Goal: Task Accomplishment & Management: Manage account settings

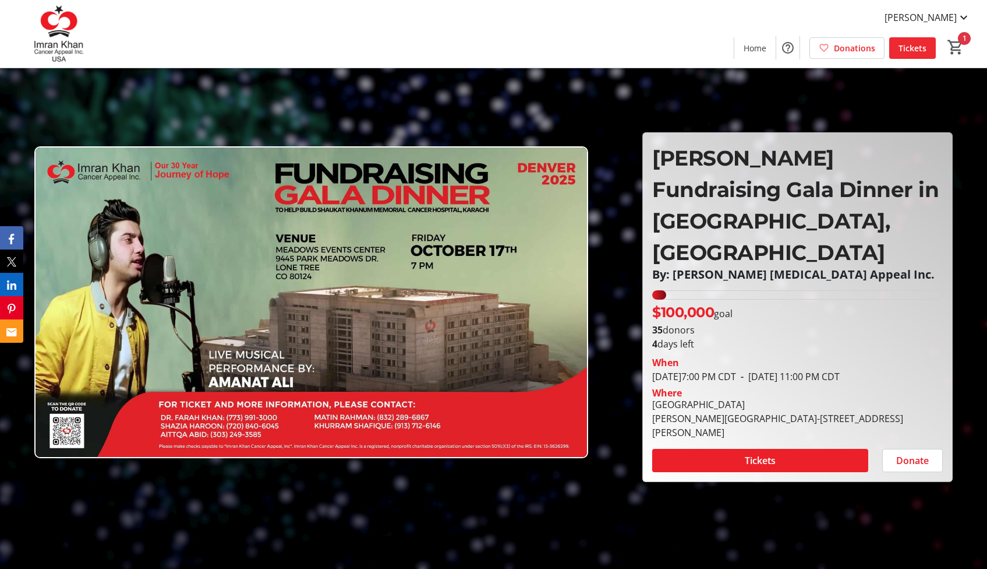
click at [917, 51] on span "Tickets" at bounding box center [913, 48] width 28 height 12
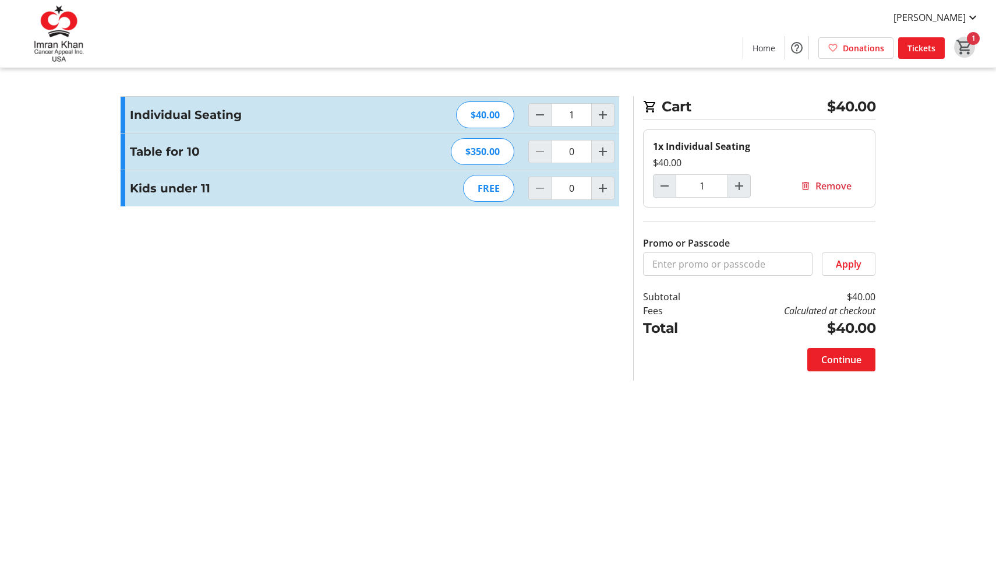
click at [971, 43] on mat-icon "1" at bounding box center [964, 46] width 17 height 17
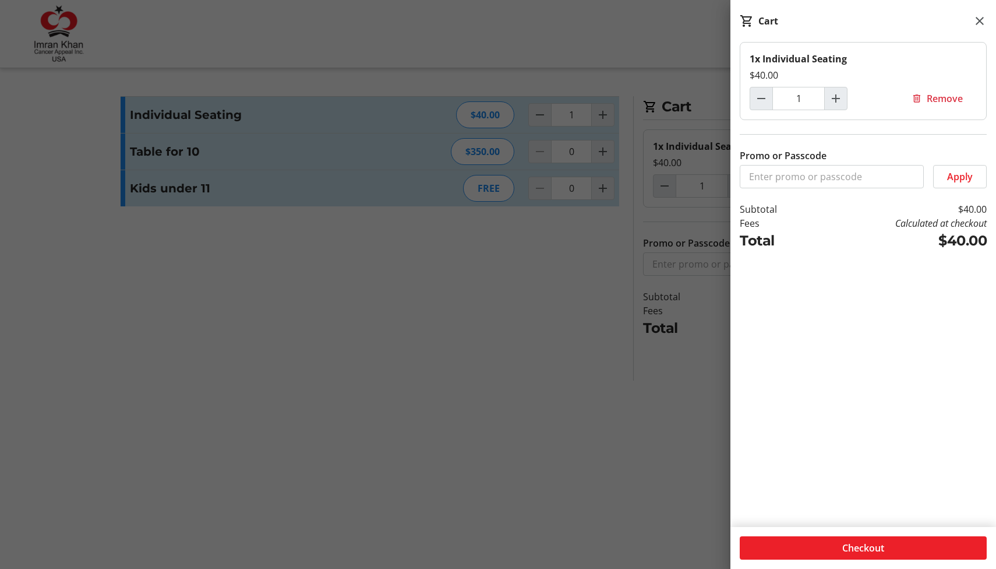
click at [613, 55] on div at bounding box center [498, 284] width 996 height 569
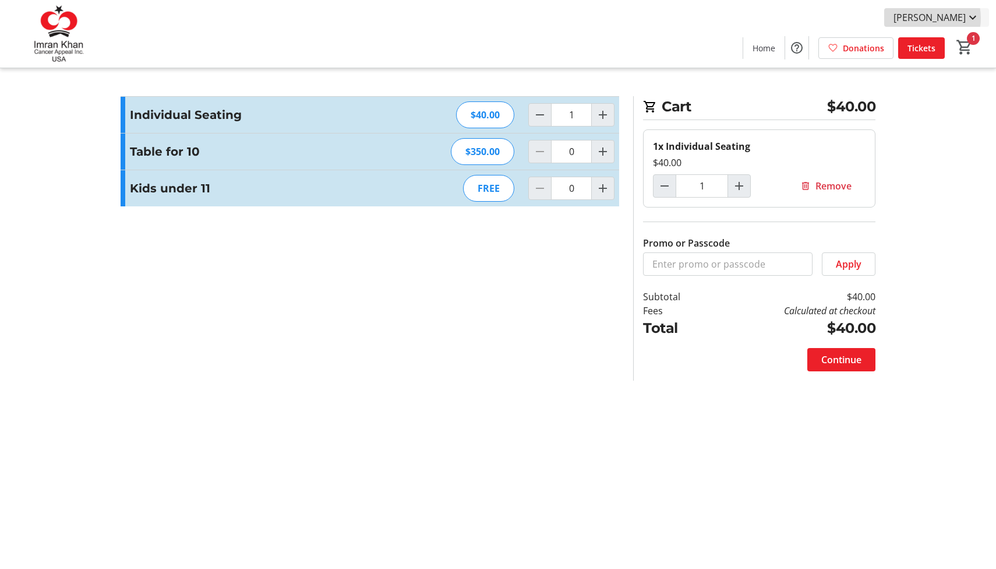
click at [936, 18] on span "[PERSON_NAME]" at bounding box center [930, 17] width 72 height 14
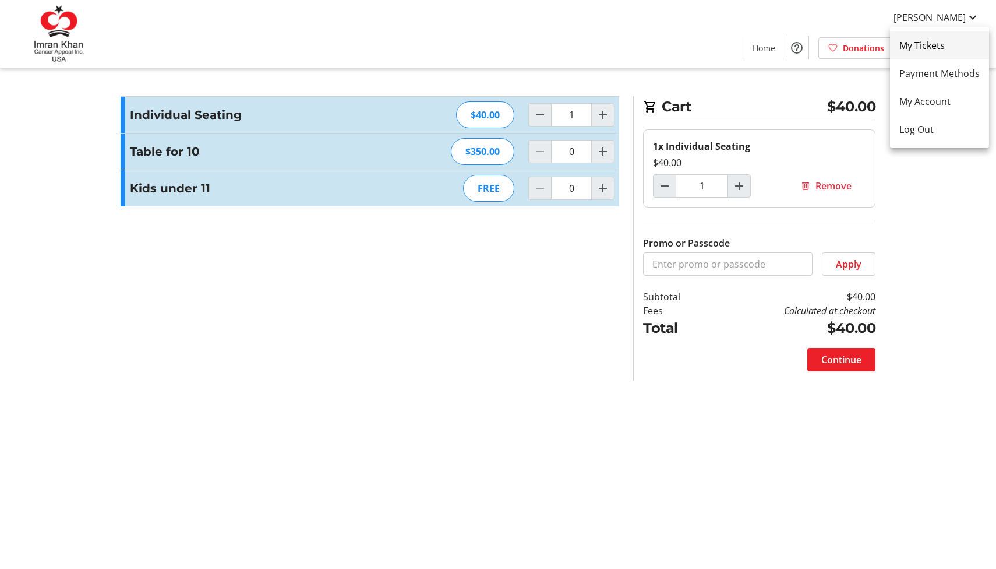
click at [926, 47] on span "My Tickets" at bounding box center [939, 45] width 80 height 14
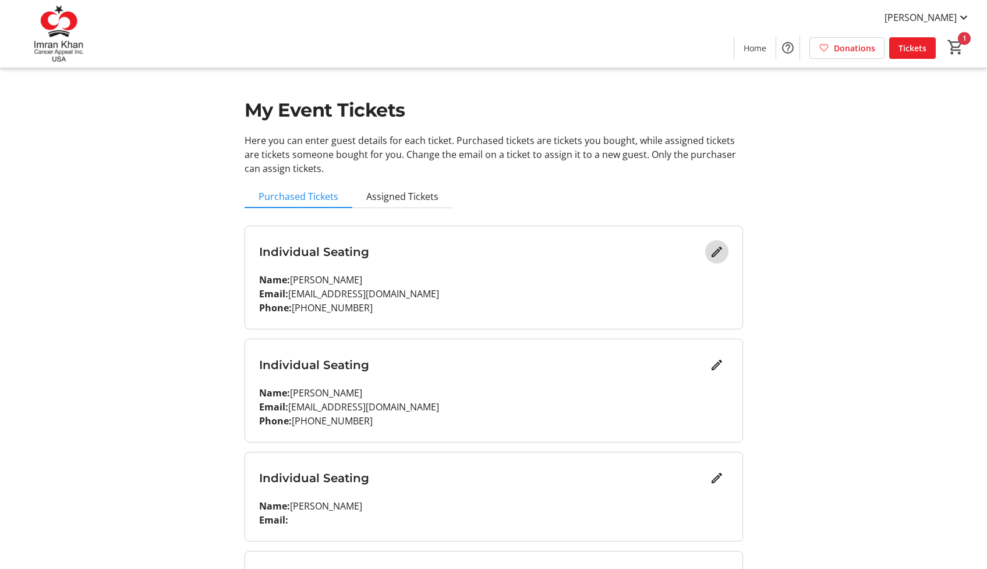
click at [718, 250] on mat-icon "Edit" at bounding box center [717, 252] width 14 height 14
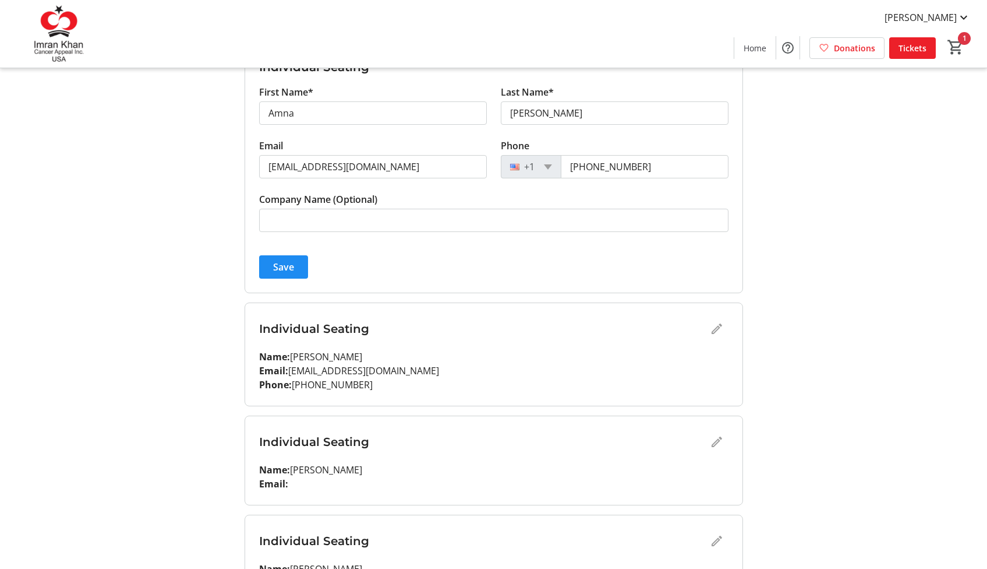
scroll to position [205, 0]
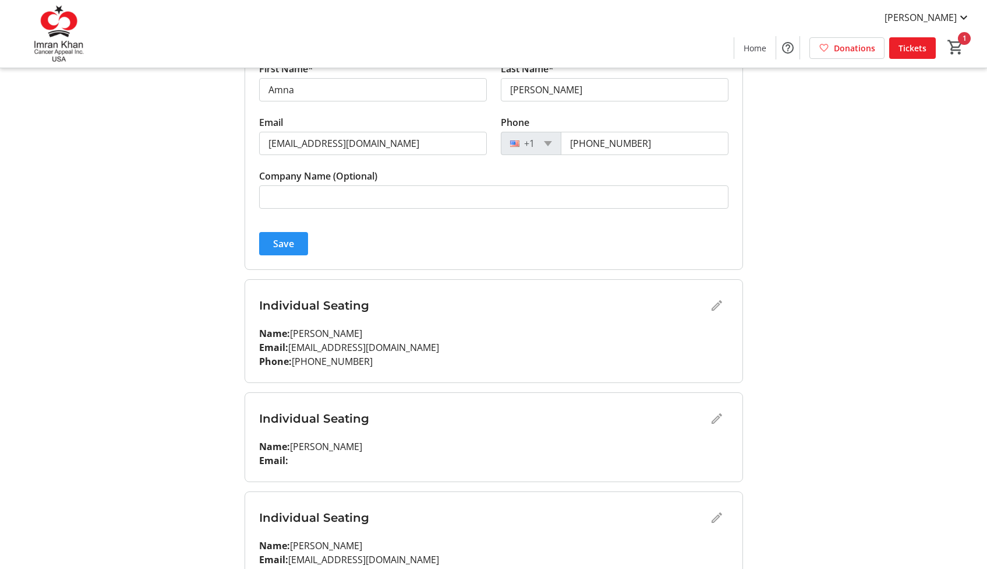
click at [280, 236] on span "submit" at bounding box center [283, 244] width 49 height 28
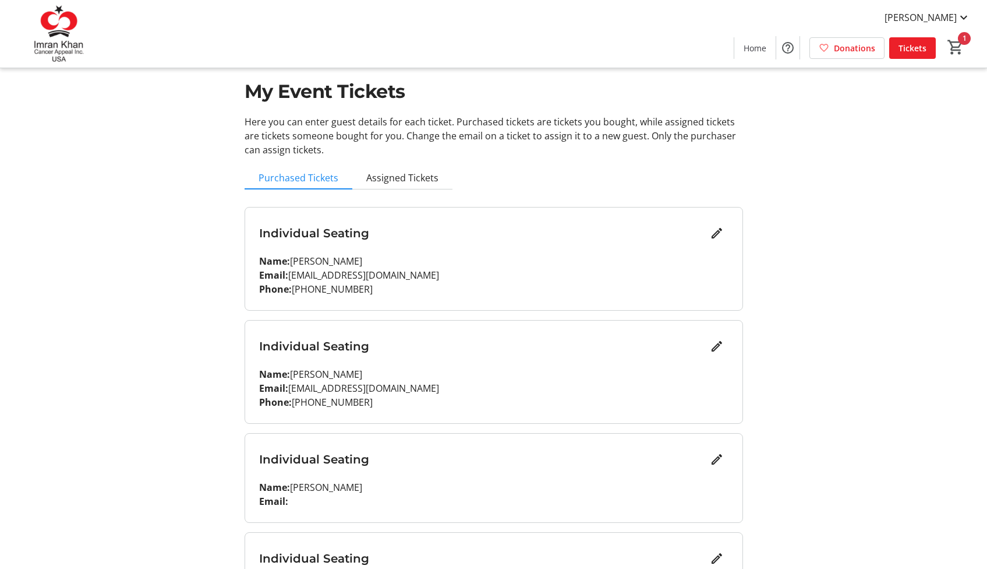
scroll to position [44, 0]
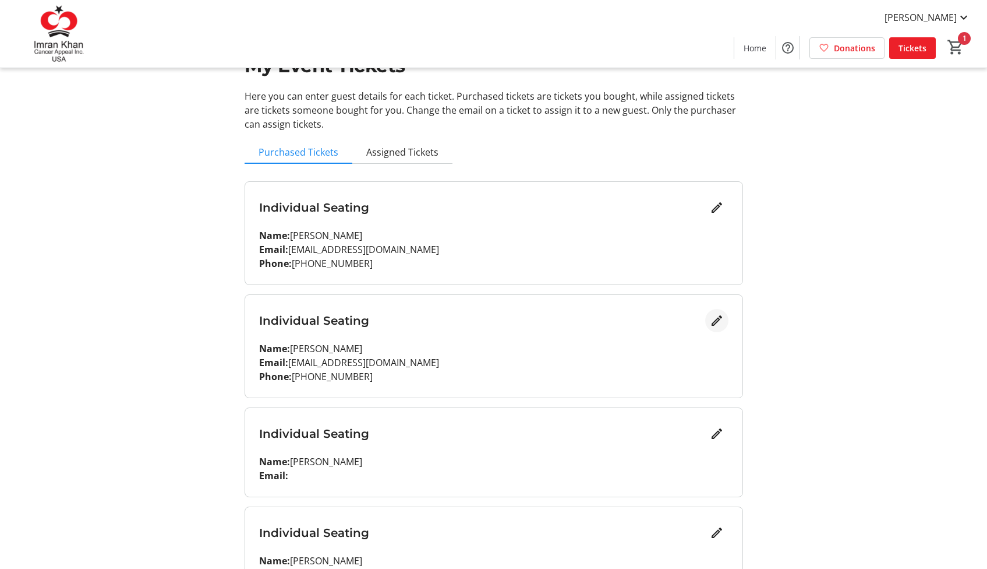
click at [717, 319] on mat-icon "Edit" at bounding box center [717, 320] width 14 height 14
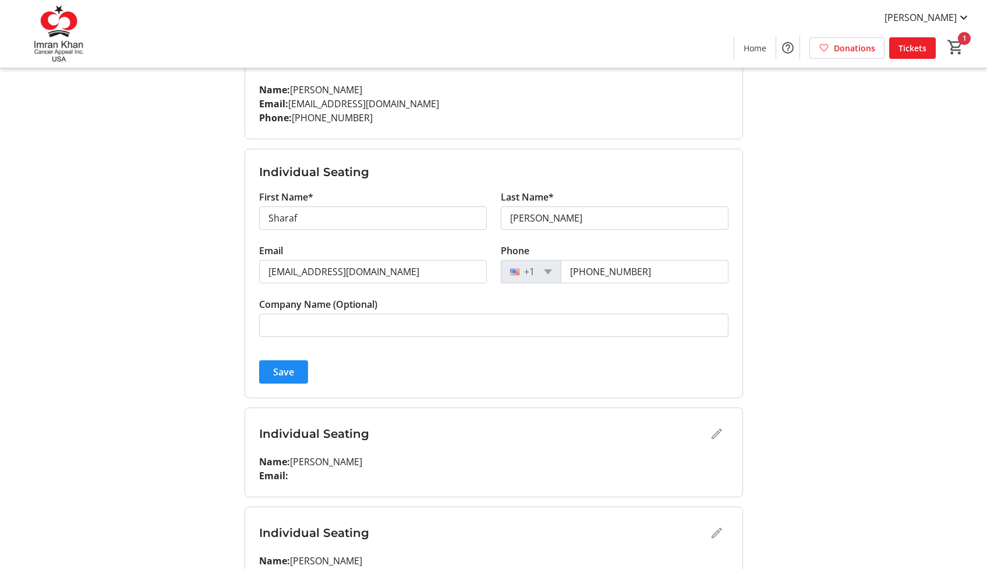
scroll to position [232, 0]
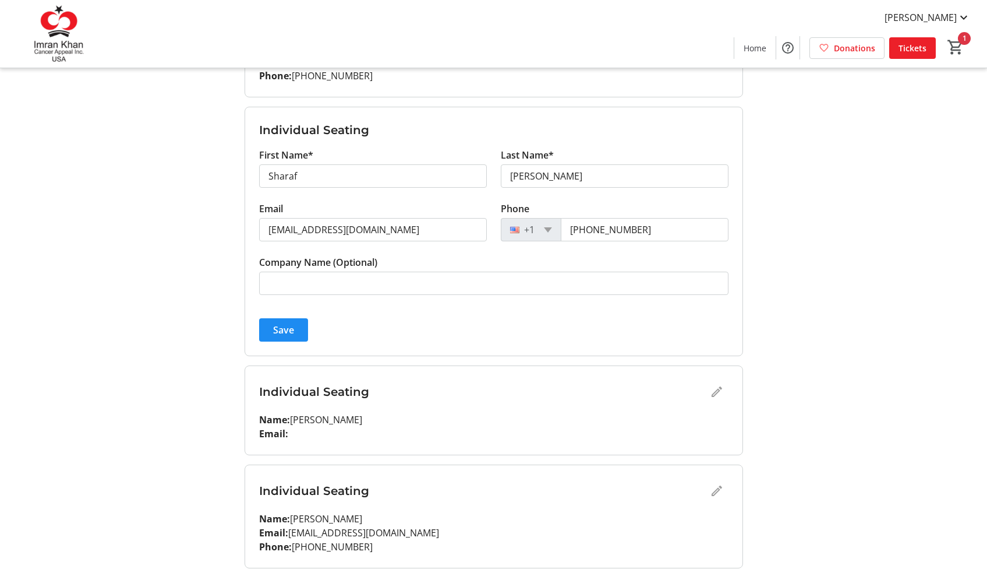
click at [714, 393] on div "Individual Seating" at bounding box center [494, 391] width 470 height 23
click at [721, 388] on div "Individual Seating" at bounding box center [494, 391] width 470 height 23
click at [292, 331] on span "Save" at bounding box center [283, 330] width 21 height 14
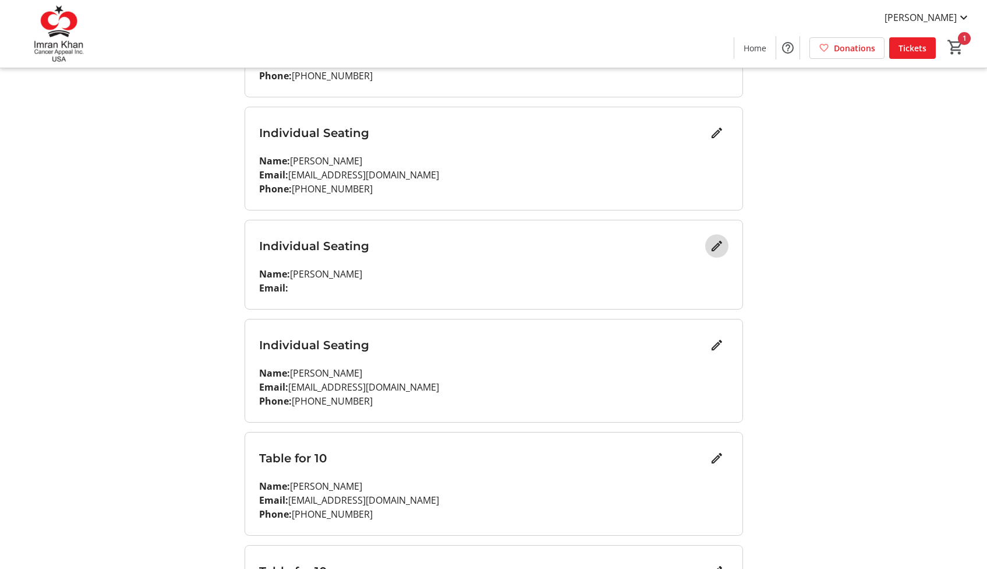
click at [717, 246] on mat-icon "Edit" at bounding box center [717, 246] width 14 height 14
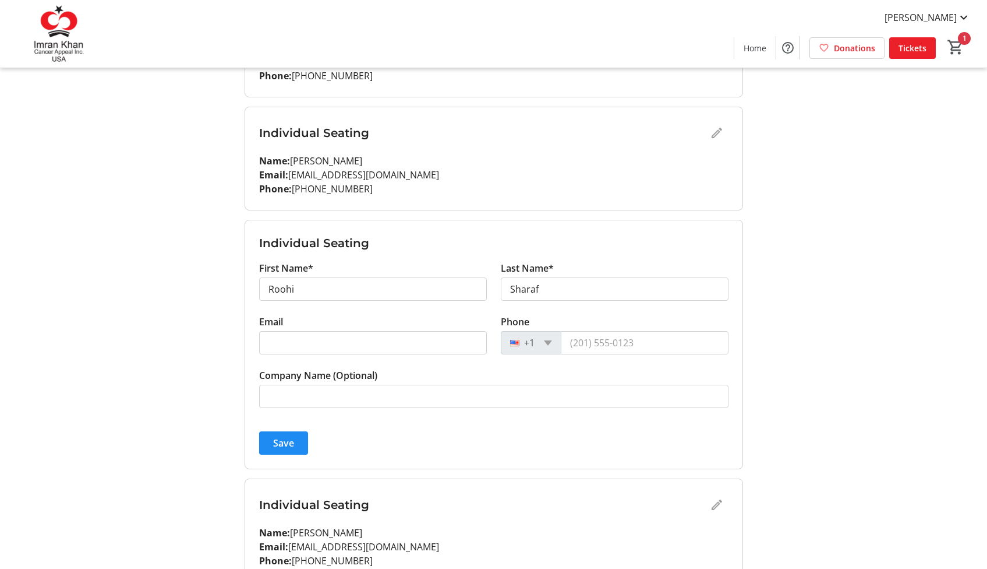
click at [592, 354] on tr-form-field "Phone +1" at bounding box center [615, 342] width 228 height 54
type input "[PHONE_NUMBER]"
click at [282, 439] on span "Save" at bounding box center [283, 443] width 21 height 14
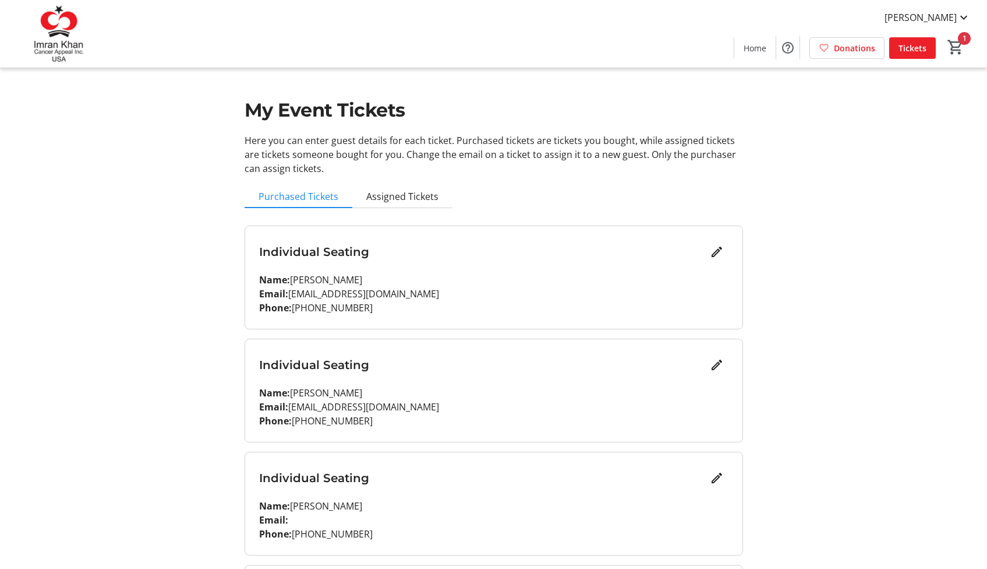
scroll to position [0, 0]
click at [423, 195] on span "Assigned Tickets" at bounding box center [402, 196] width 72 height 9
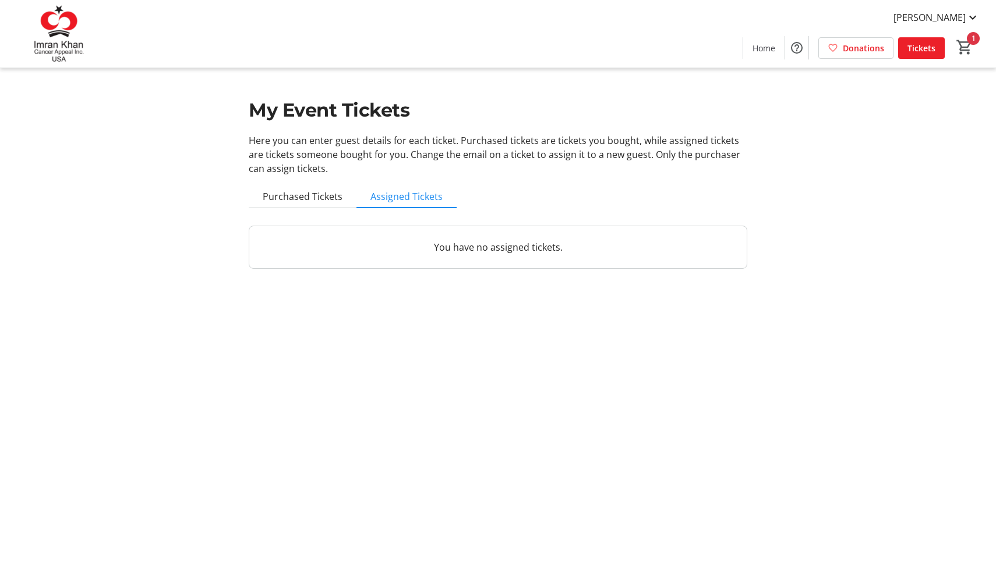
click at [468, 246] on p "You have no assigned tickets." at bounding box center [498, 247] width 470 height 14
click at [306, 195] on span "Purchased Tickets" at bounding box center [303, 196] width 80 height 9
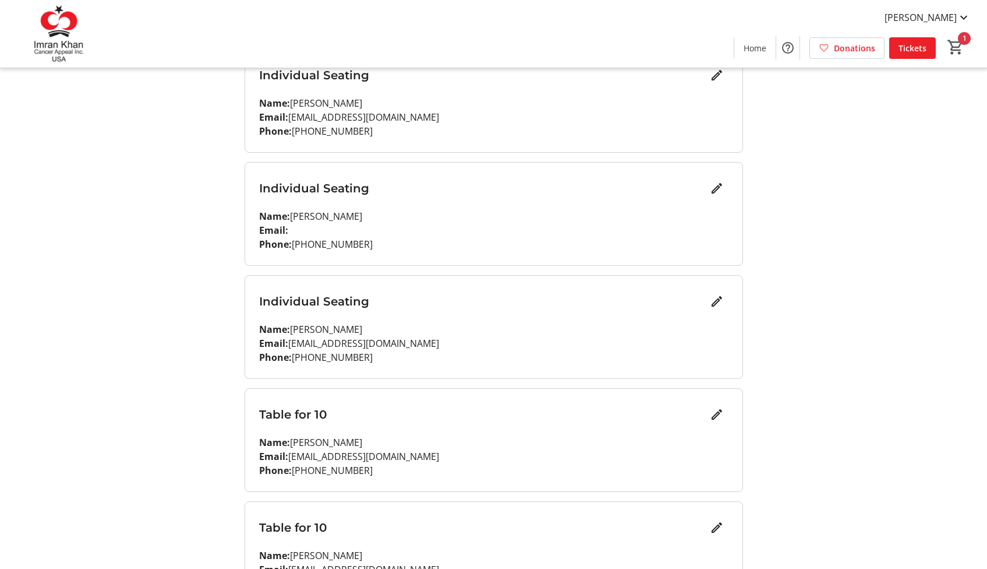
scroll to position [290, 0]
click at [717, 412] on mat-icon "Edit" at bounding box center [717, 414] width 14 height 14
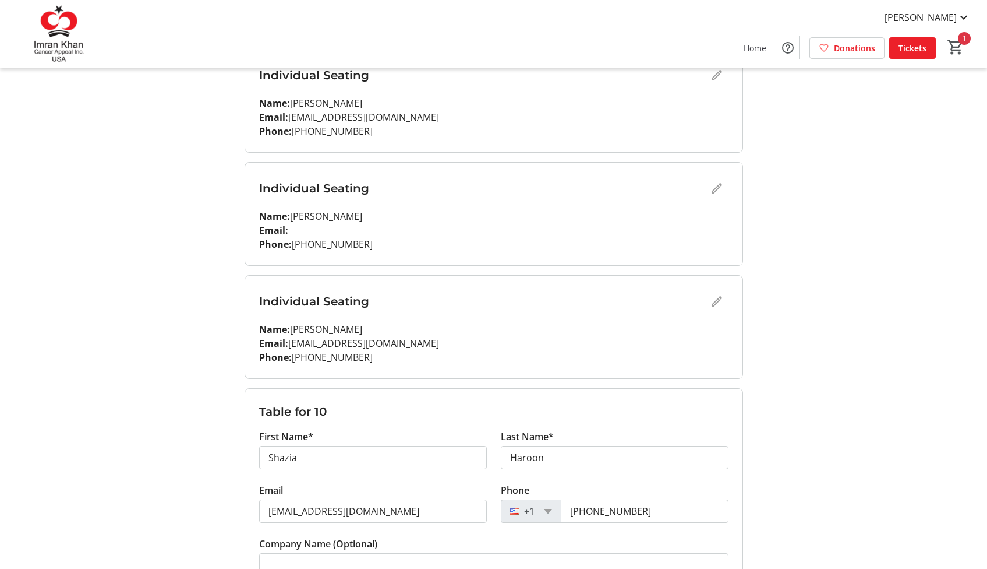
scroll to position [310, 0]
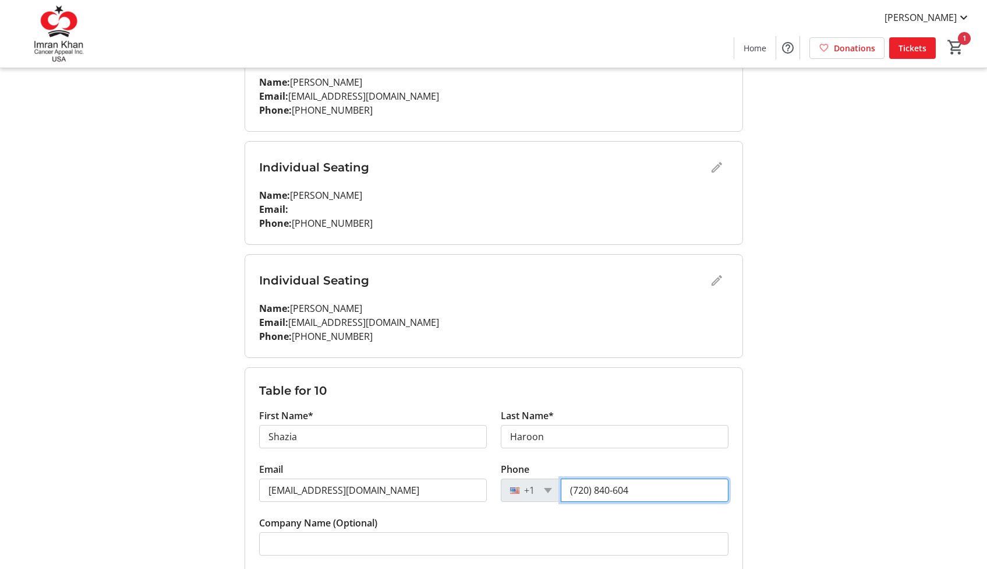
type input "[PHONE_NUMBER]"
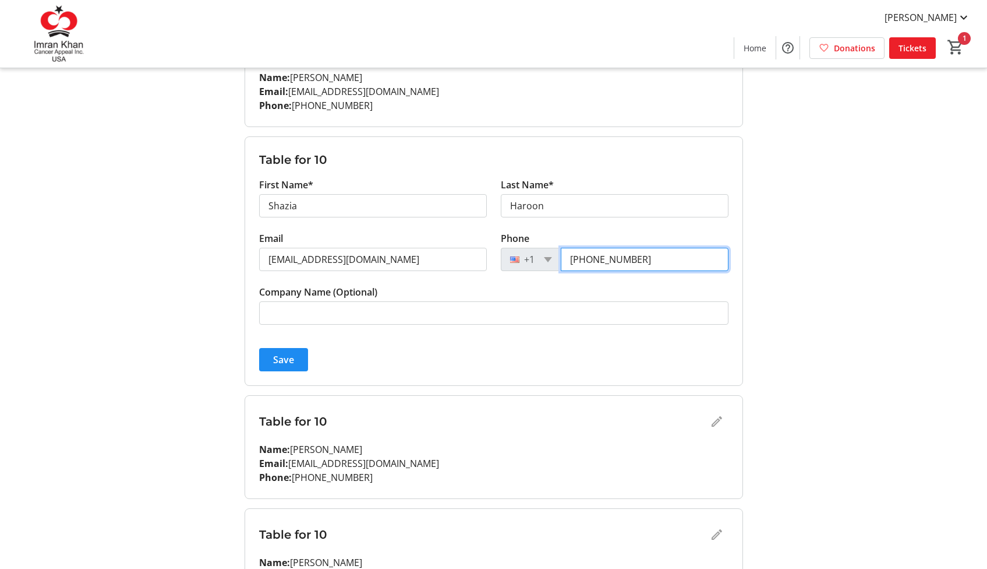
scroll to position [576, 0]
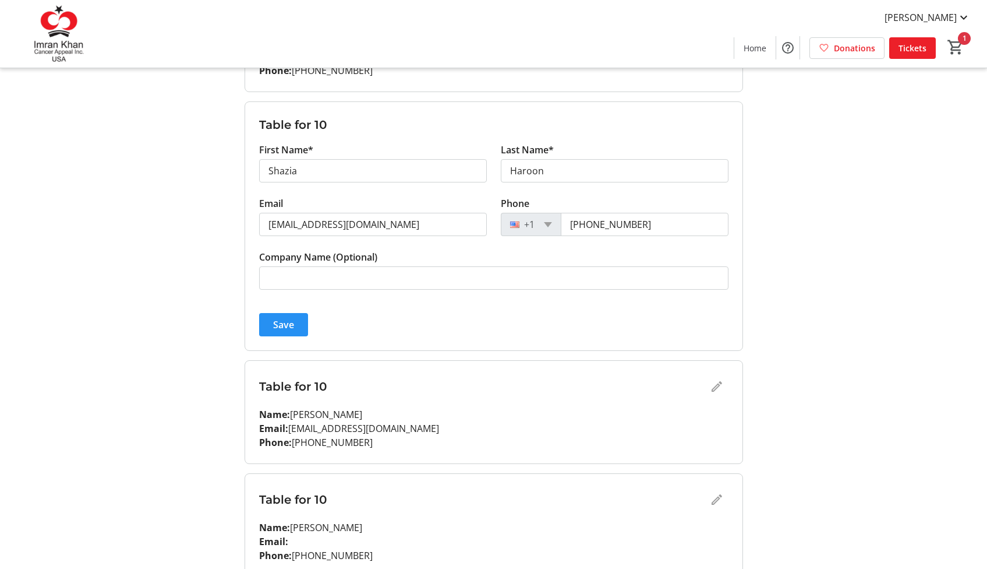
click at [288, 322] on span "Save" at bounding box center [283, 324] width 21 height 14
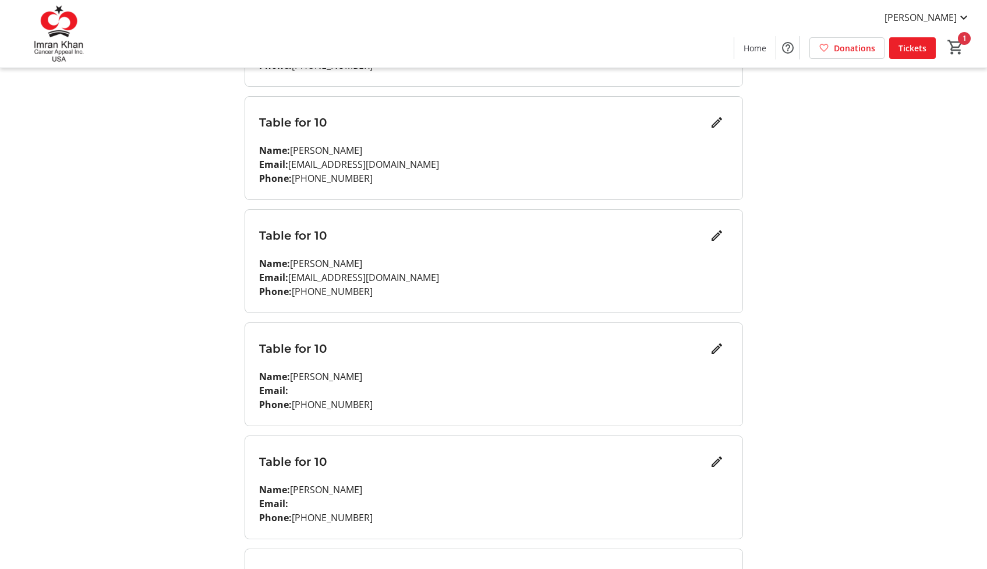
scroll to position [590, 0]
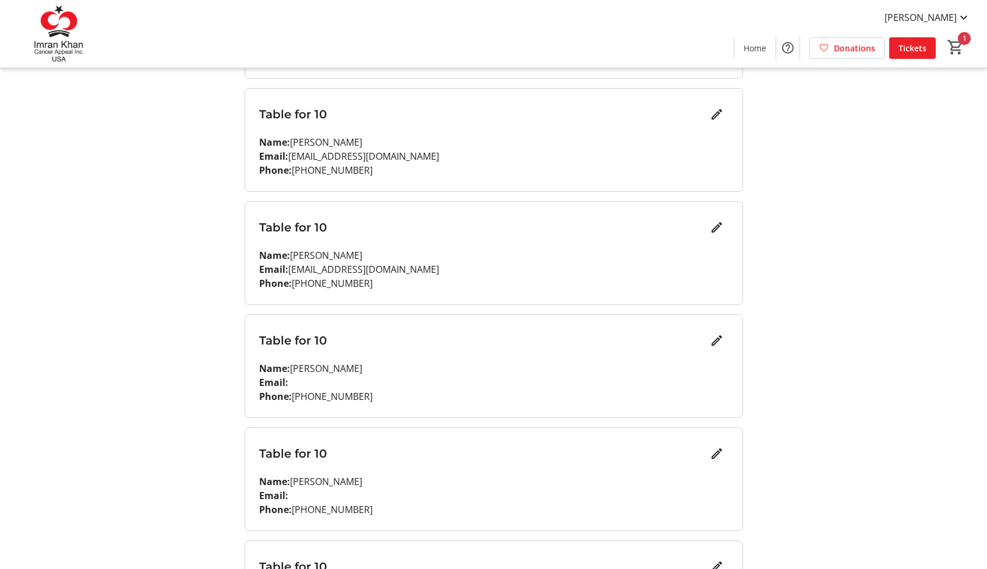
click at [868, 283] on div "My Event Tickets Here you can enter guest details for each ticket. Purchased ti…" at bounding box center [494, 106] width 769 height 1393
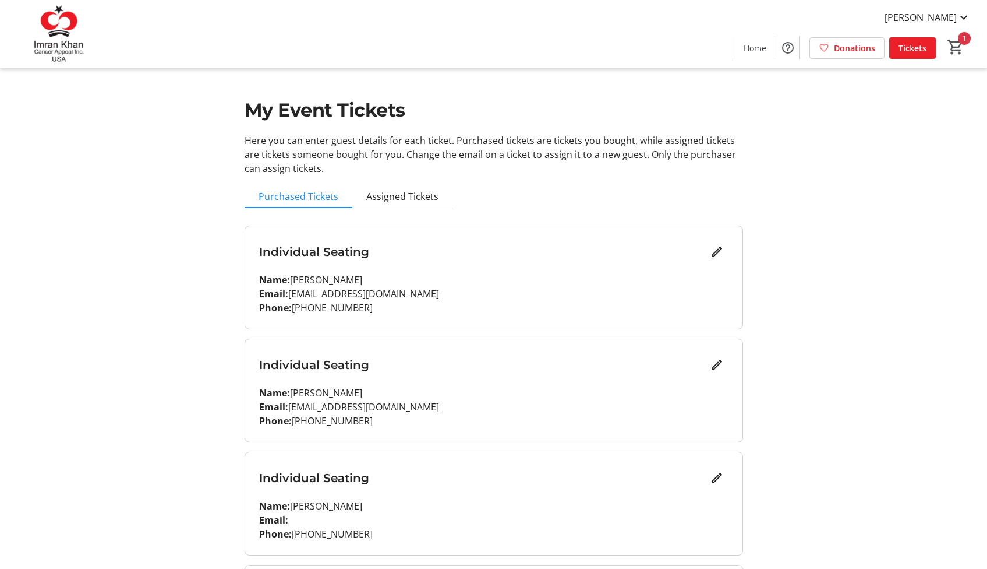
scroll to position [0, 0]
